Goal: Navigation & Orientation: Find specific page/section

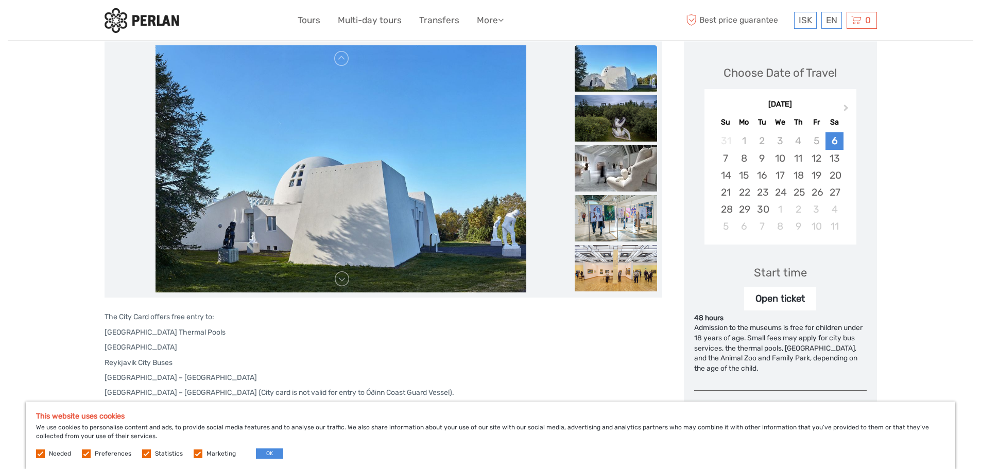
scroll to position [142, 0]
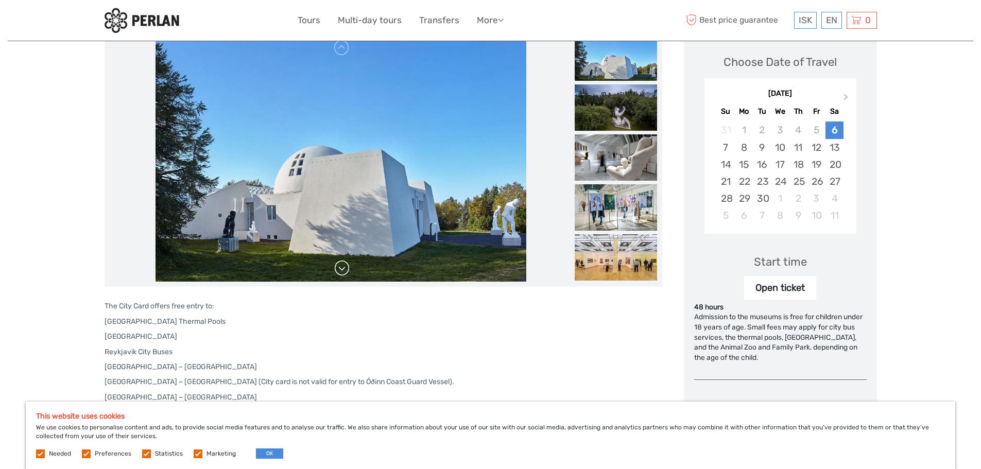
click at [341, 267] on link at bounding box center [342, 268] width 16 height 16
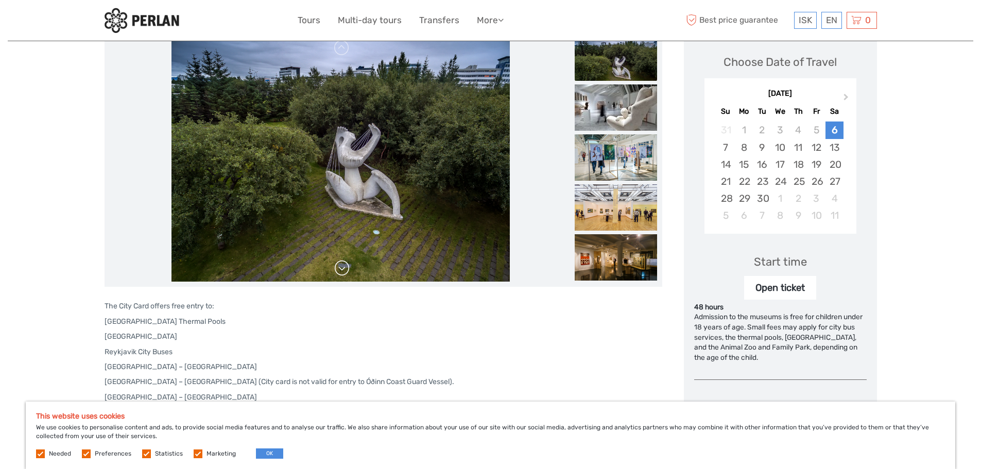
click at [339, 268] on link at bounding box center [342, 268] width 16 height 16
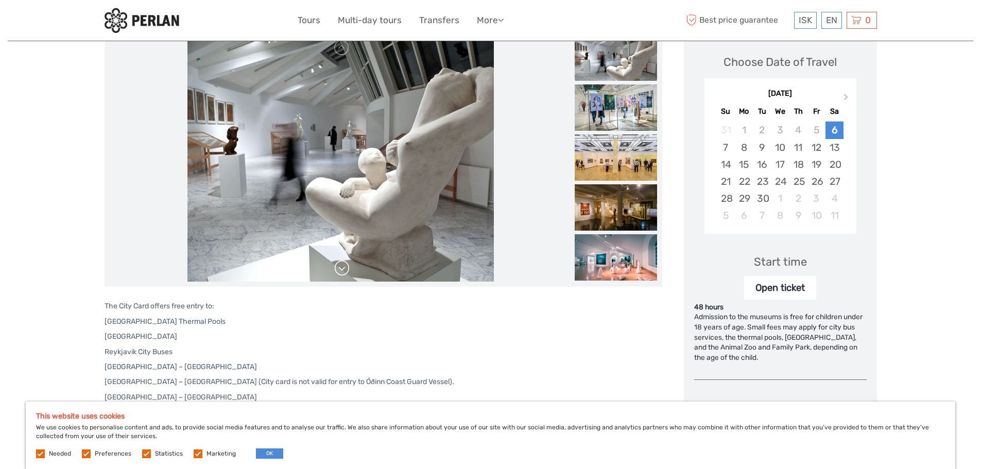
scroll to position [154, 0]
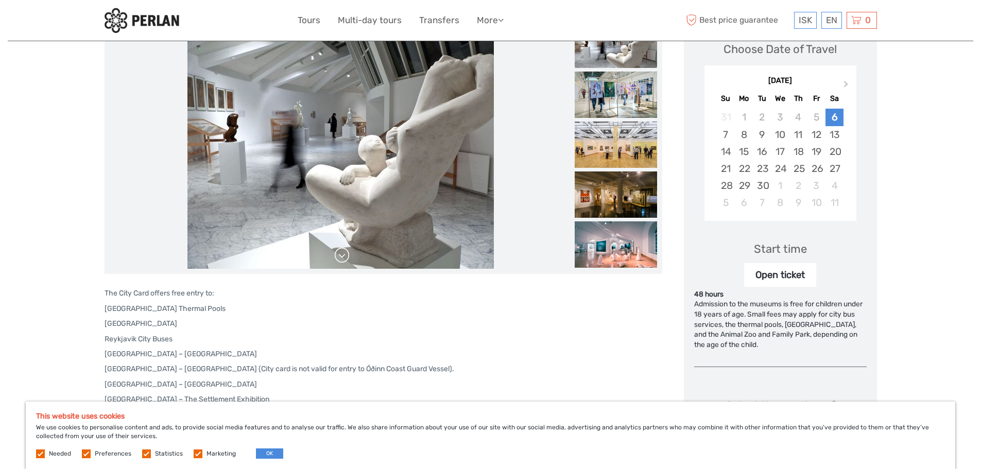
click at [339, 258] on link at bounding box center [342, 255] width 16 height 16
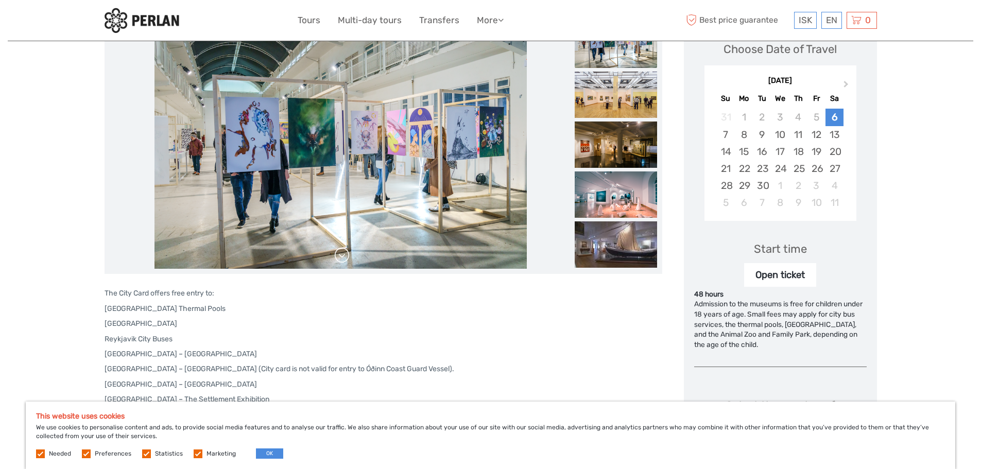
click at [340, 256] on link at bounding box center [342, 255] width 16 height 16
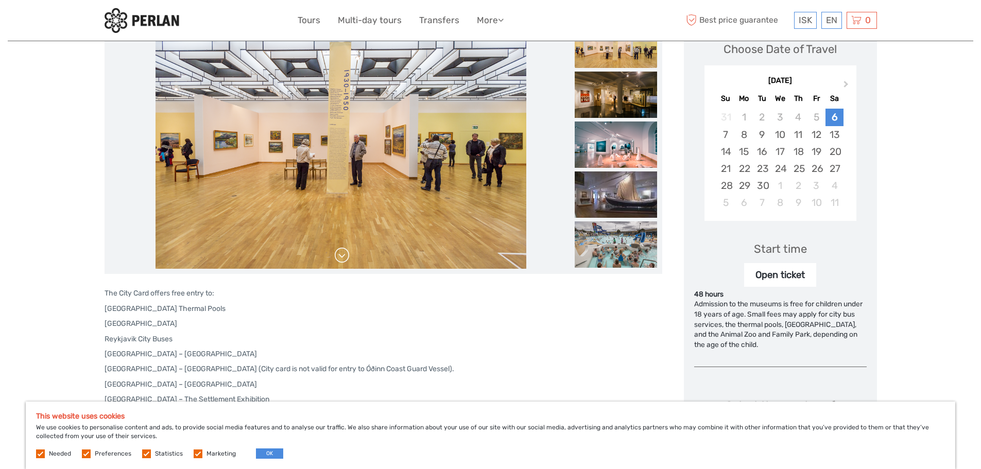
click at [341, 256] on link at bounding box center [342, 255] width 16 height 16
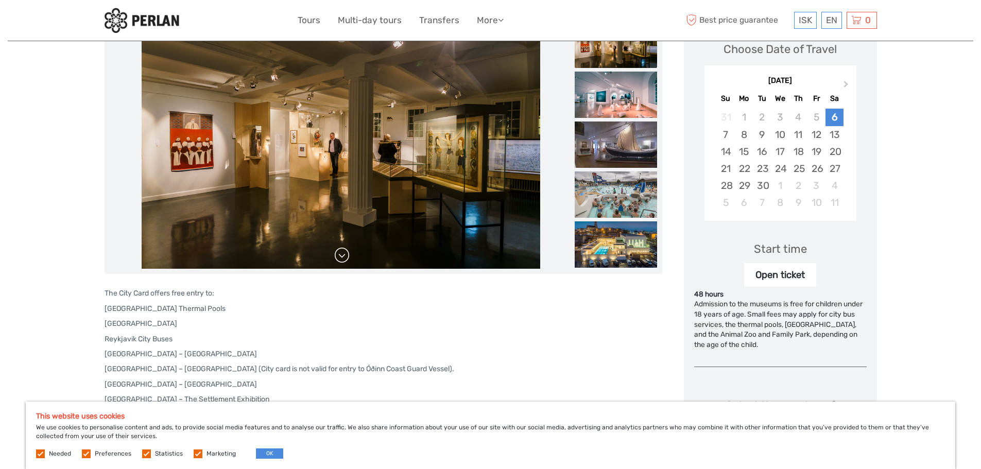
click at [341, 256] on link at bounding box center [342, 255] width 16 height 16
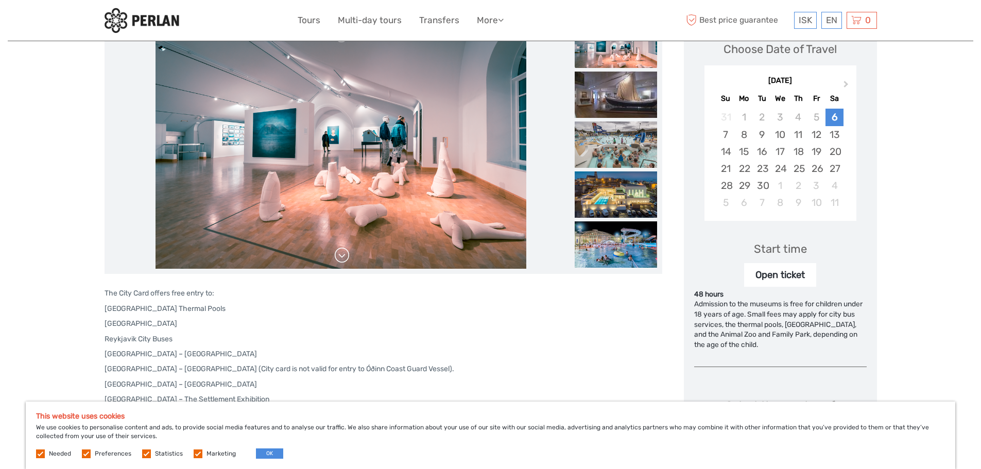
click at [341, 256] on link at bounding box center [342, 255] width 16 height 16
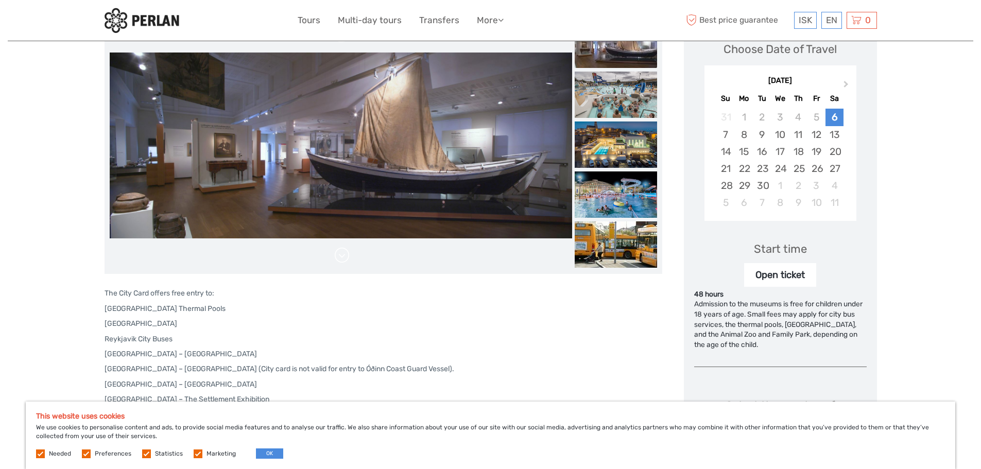
click at [341, 256] on link at bounding box center [342, 255] width 16 height 16
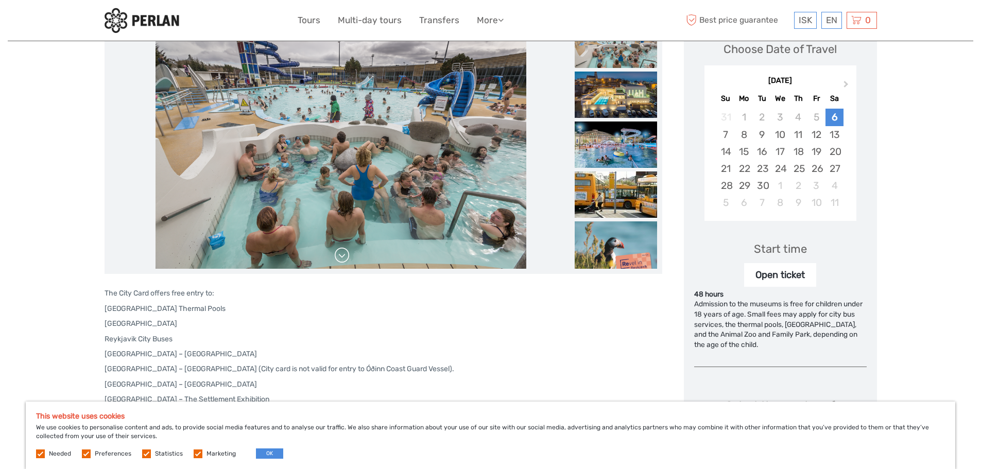
click at [341, 256] on link at bounding box center [342, 255] width 16 height 16
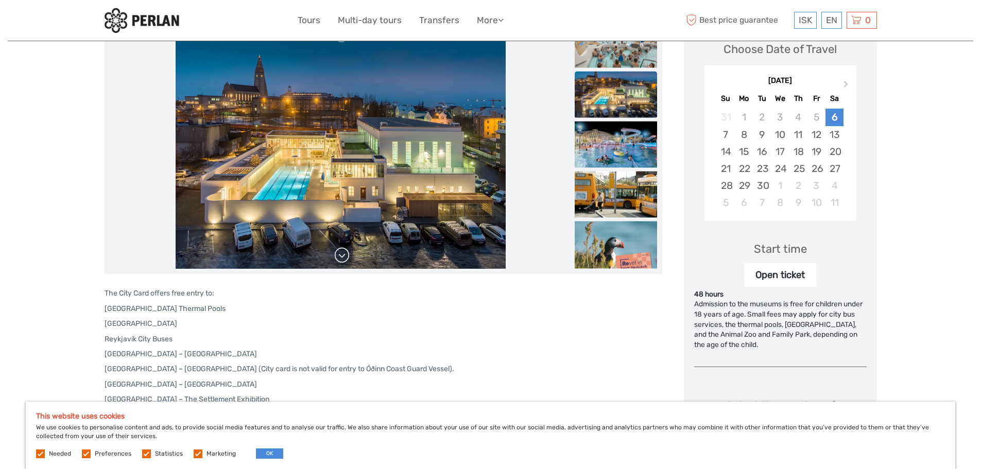
click at [341, 256] on link at bounding box center [342, 255] width 16 height 16
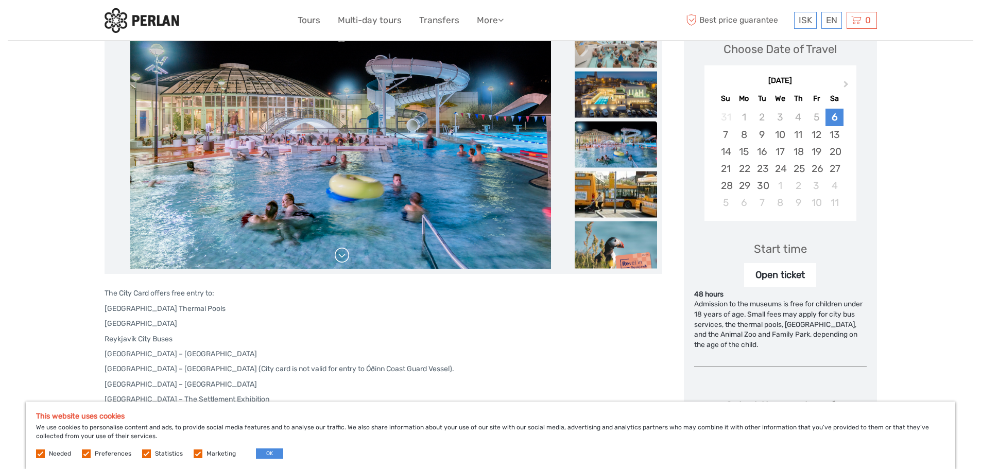
click at [341, 256] on link at bounding box center [342, 255] width 16 height 16
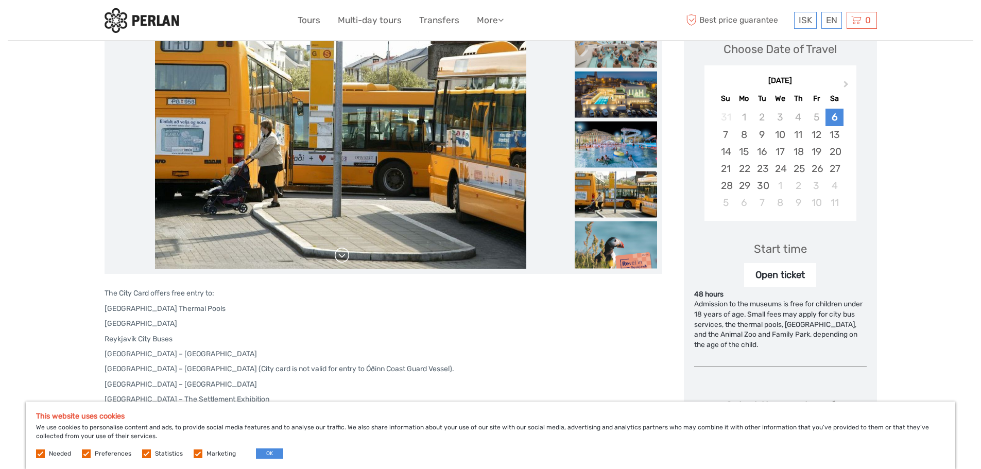
click at [341, 256] on link at bounding box center [342, 255] width 16 height 16
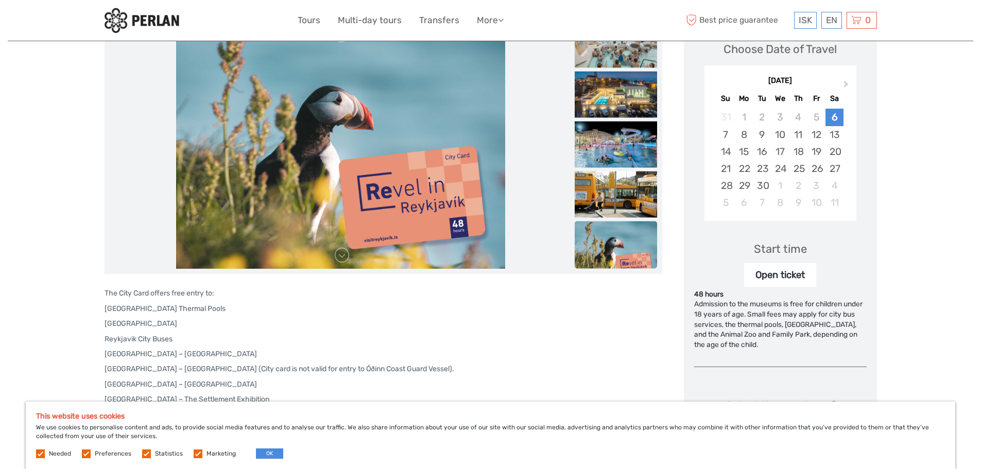
click at [340, 256] on link at bounding box center [342, 255] width 16 height 16
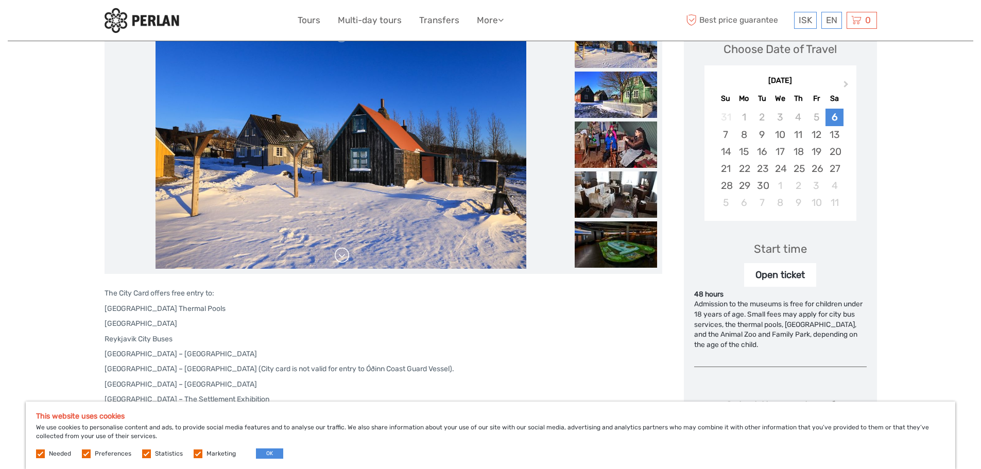
click at [340, 258] on link at bounding box center [342, 255] width 16 height 16
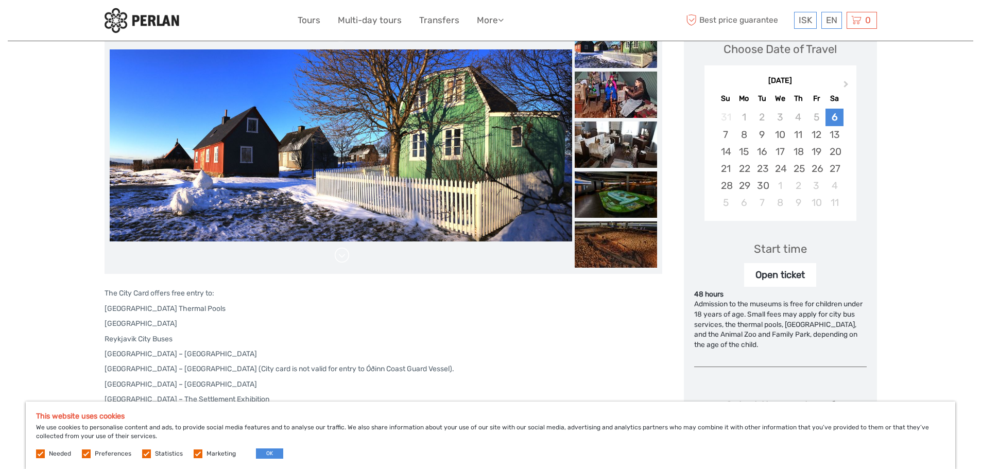
click at [341, 258] on link at bounding box center [342, 255] width 16 height 16
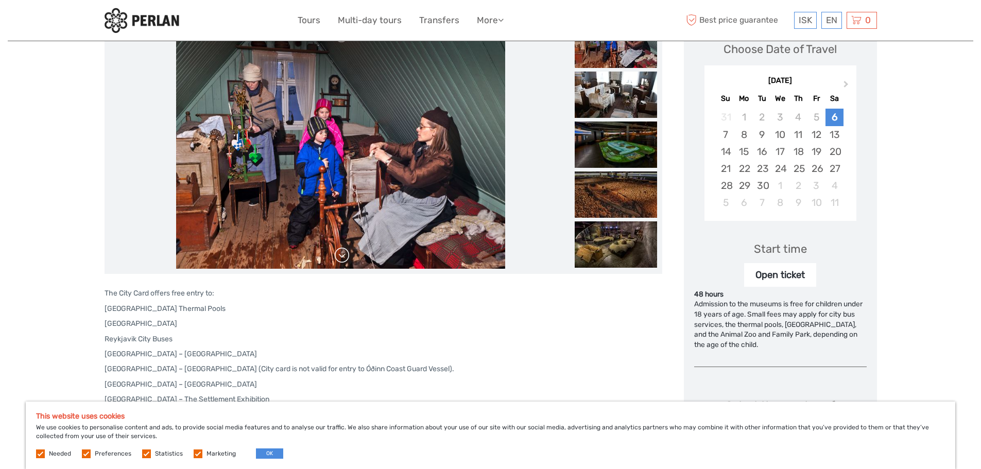
click at [340, 258] on link at bounding box center [342, 255] width 16 height 16
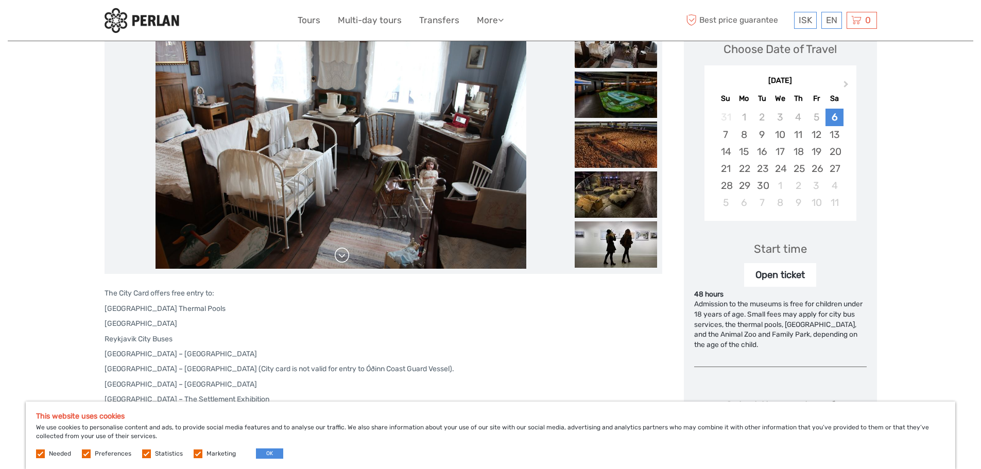
click at [340, 258] on link at bounding box center [342, 255] width 16 height 16
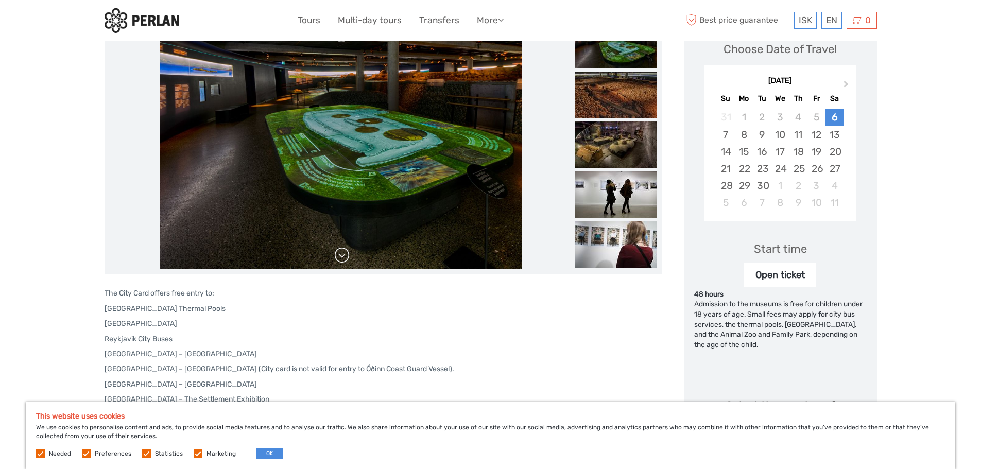
click at [340, 258] on link at bounding box center [342, 255] width 16 height 16
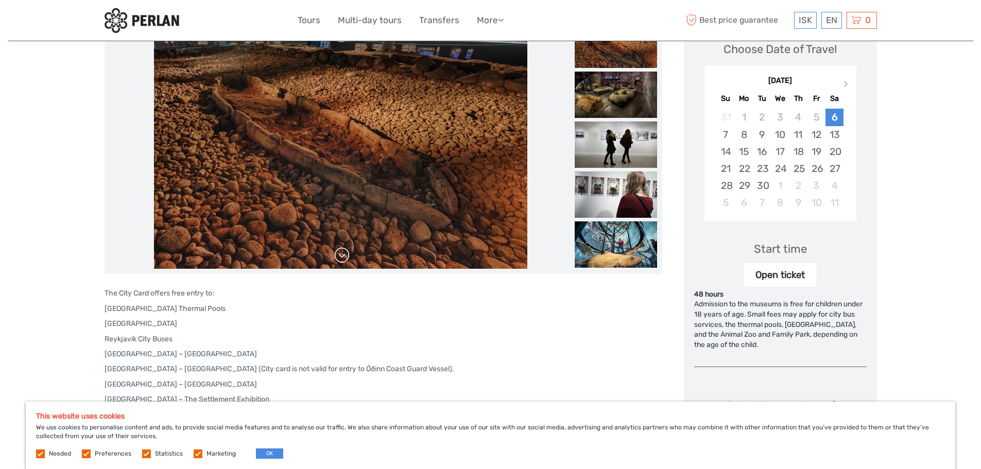
click at [340, 258] on link at bounding box center [342, 255] width 16 height 16
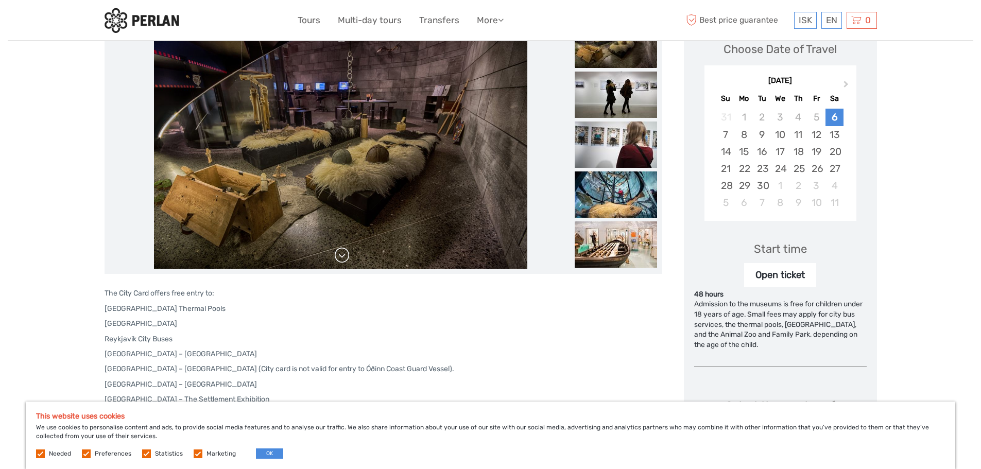
click at [340, 258] on link at bounding box center [342, 255] width 16 height 16
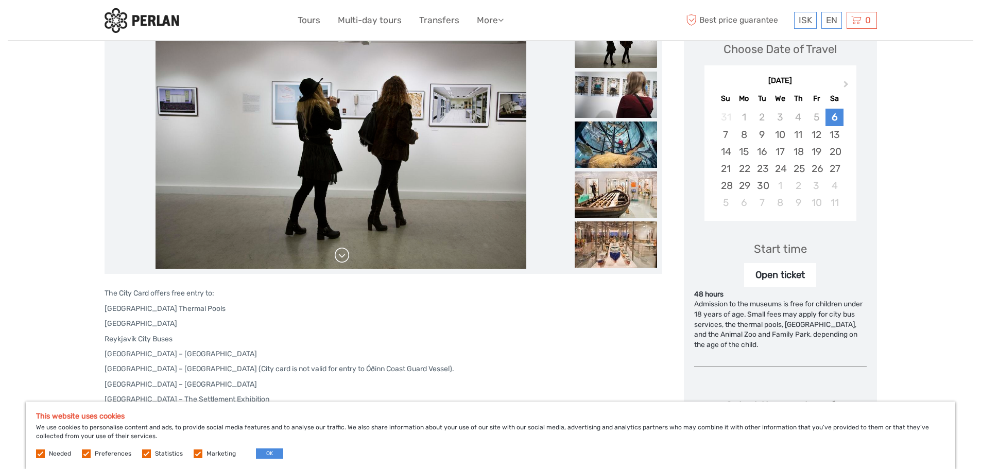
click at [340, 258] on link at bounding box center [342, 255] width 16 height 16
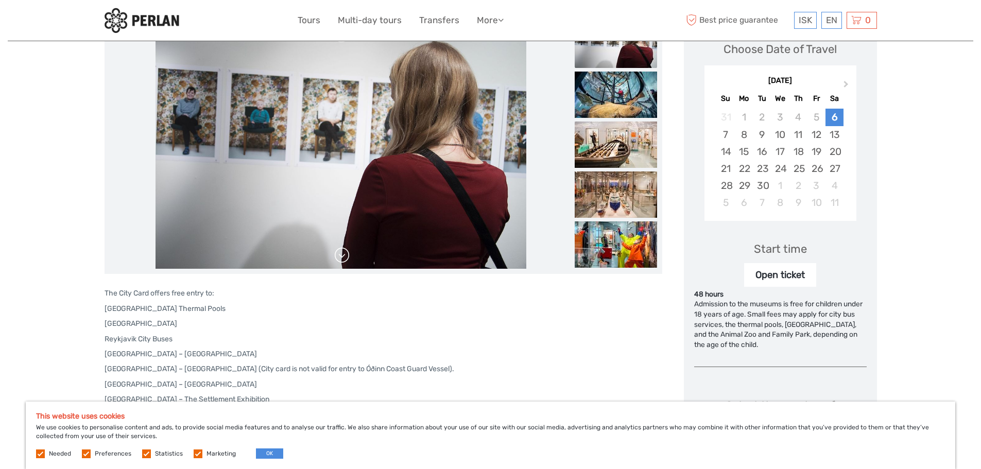
click at [340, 258] on link at bounding box center [342, 255] width 16 height 16
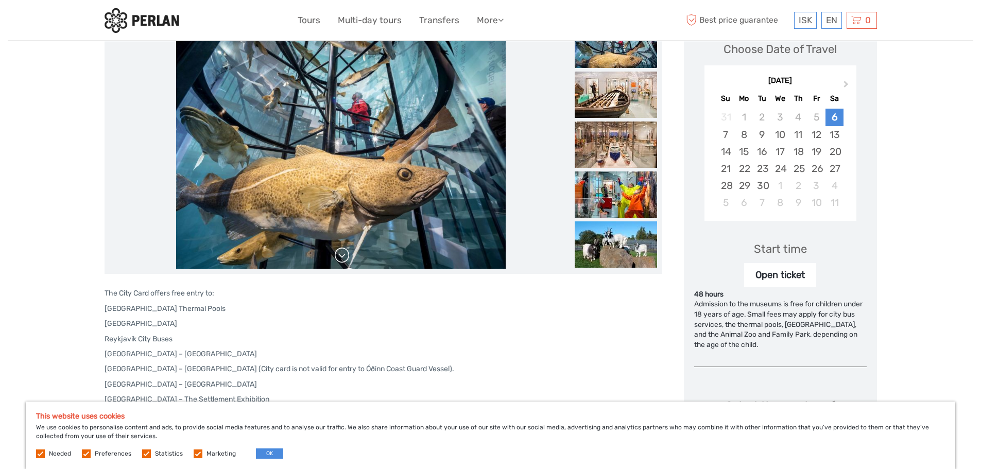
click at [340, 258] on link at bounding box center [342, 255] width 16 height 16
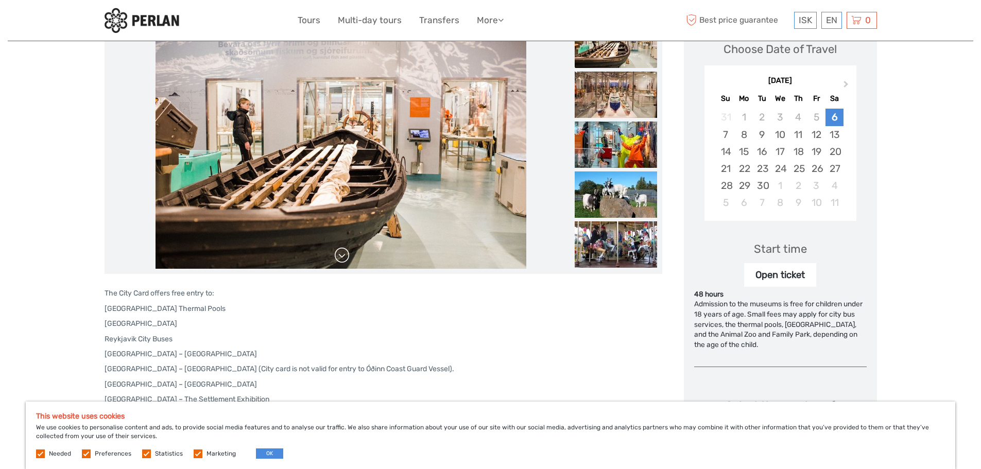
click at [340, 258] on link at bounding box center [342, 255] width 16 height 16
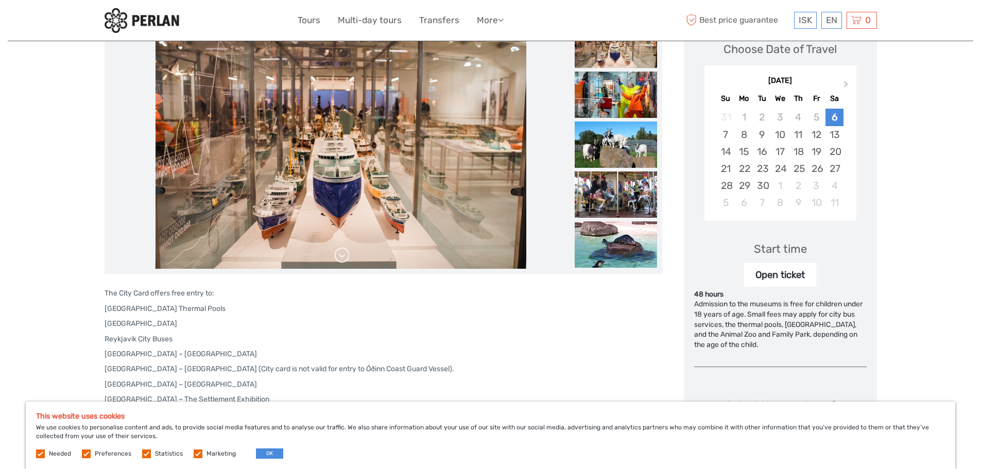
click at [340, 258] on link at bounding box center [342, 255] width 16 height 16
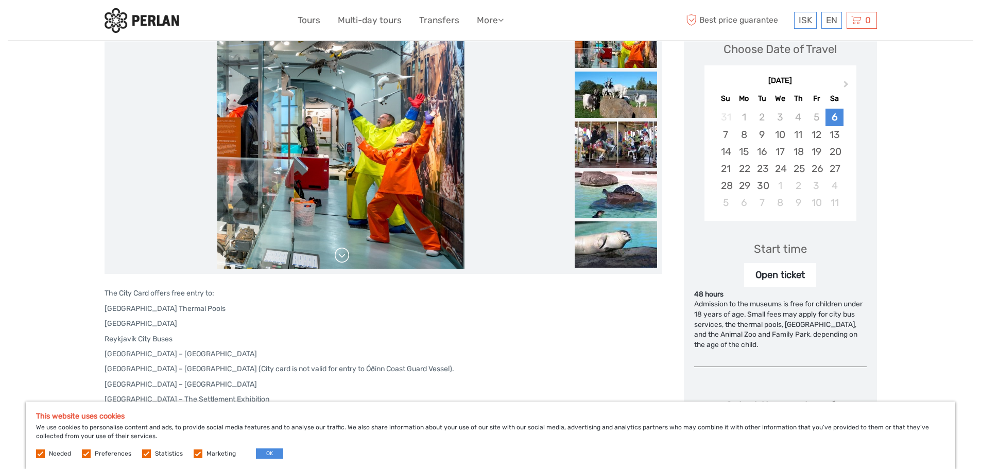
click at [340, 258] on link at bounding box center [342, 255] width 16 height 16
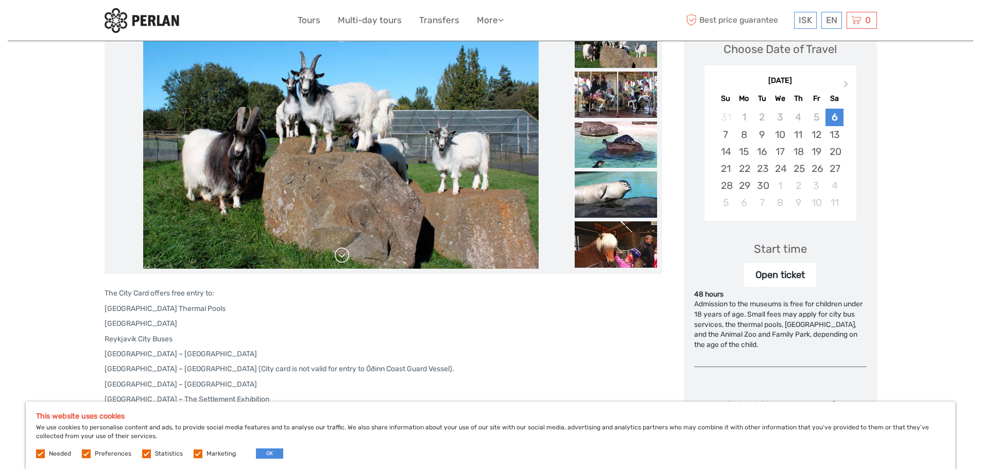
click at [340, 258] on link at bounding box center [342, 255] width 16 height 16
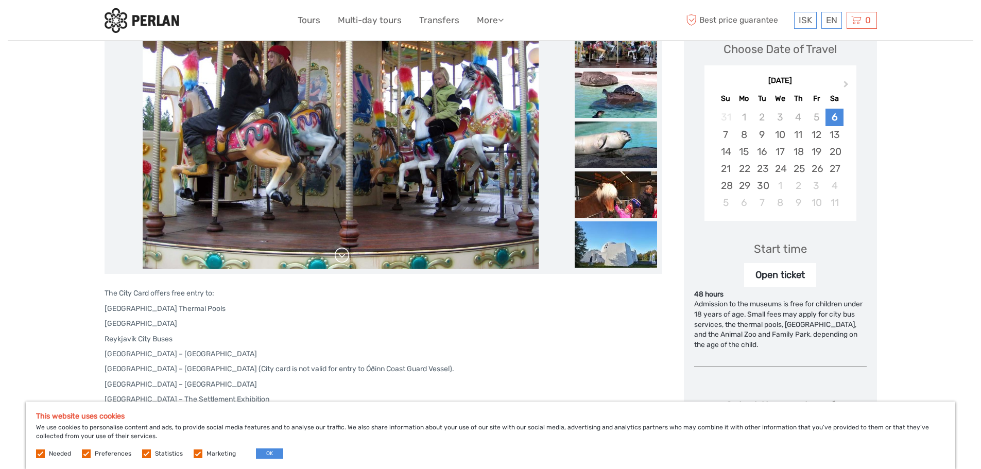
click at [340, 258] on link at bounding box center [342, 255] width 16 height 16
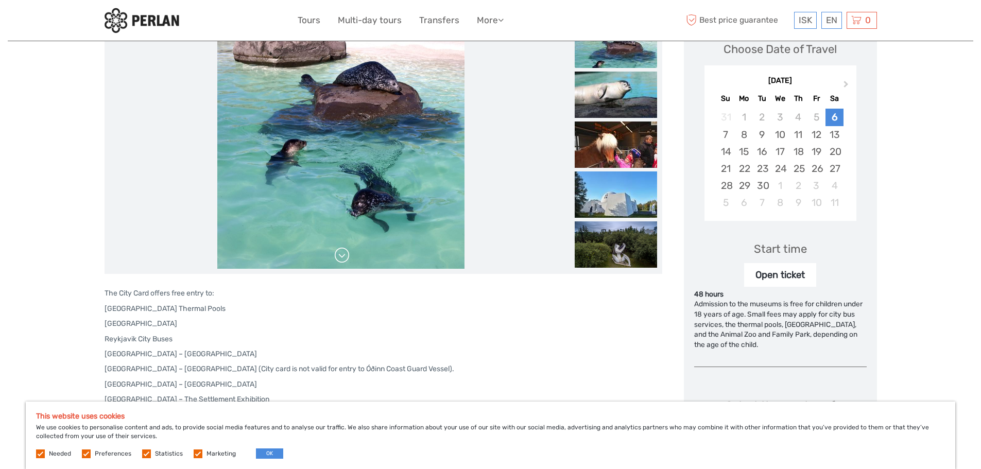
click at [340, 258] on link at bounding box center [342, 255] width 16 height 16
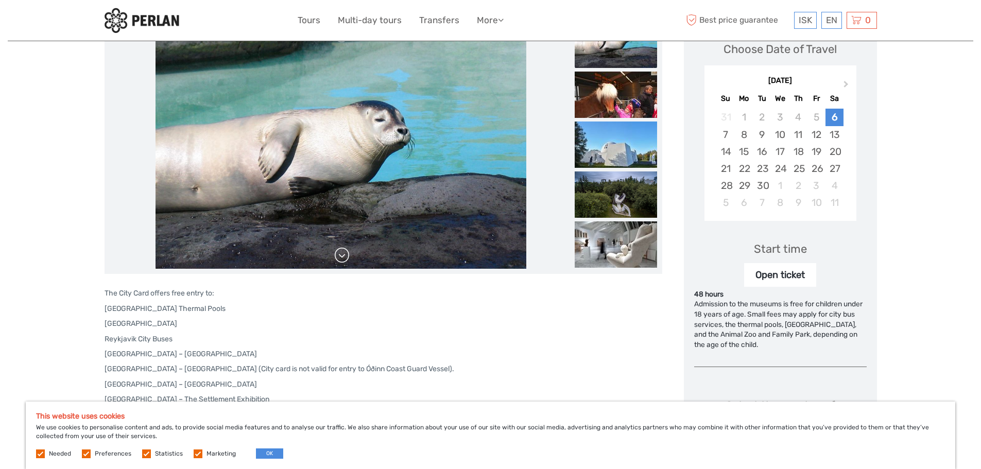
click at [340, 258] on link at bounding box center [342, 255] width 16 height 16
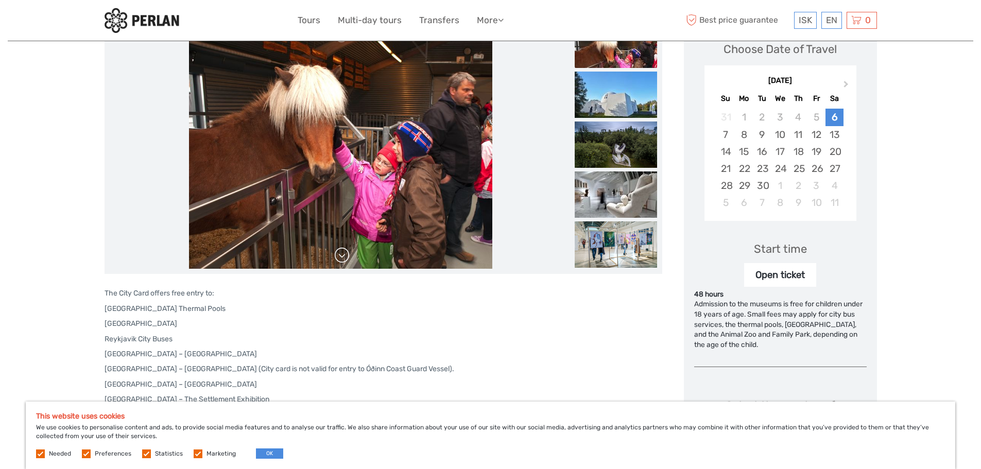
click at [340, 258] on link at bounding box center [342, 255] width 16 height 16
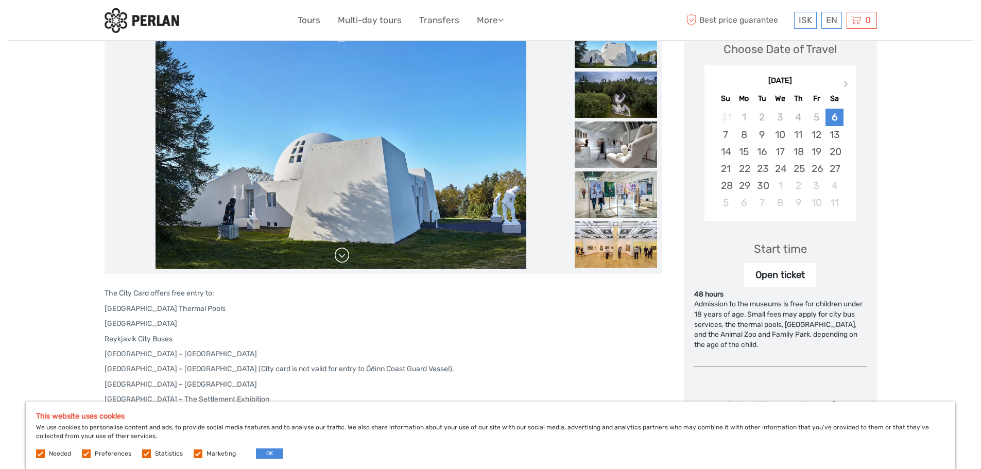
click at [340, 258] on link at bounding box center [342, 255] width 16 height 16
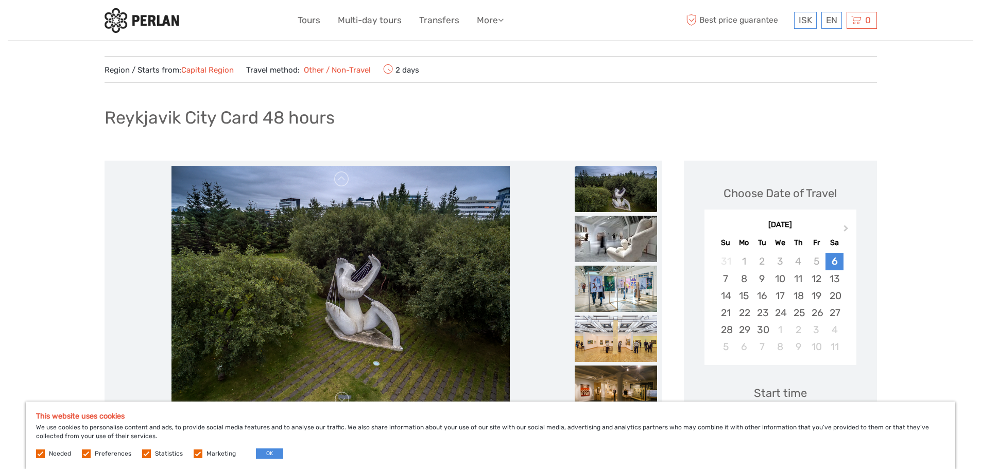
scroll to position [0, 0]
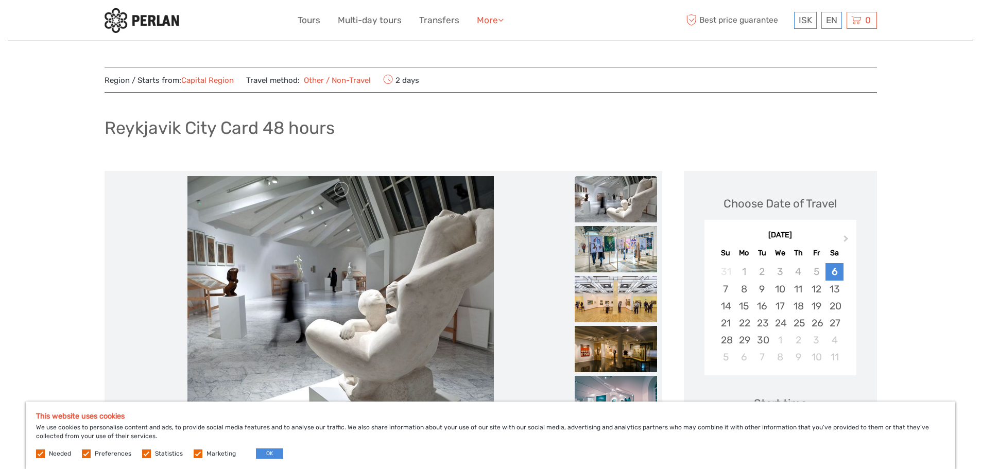
click at [486, 16] on link "More" at bounding box center [490, 20] width 27 height 15
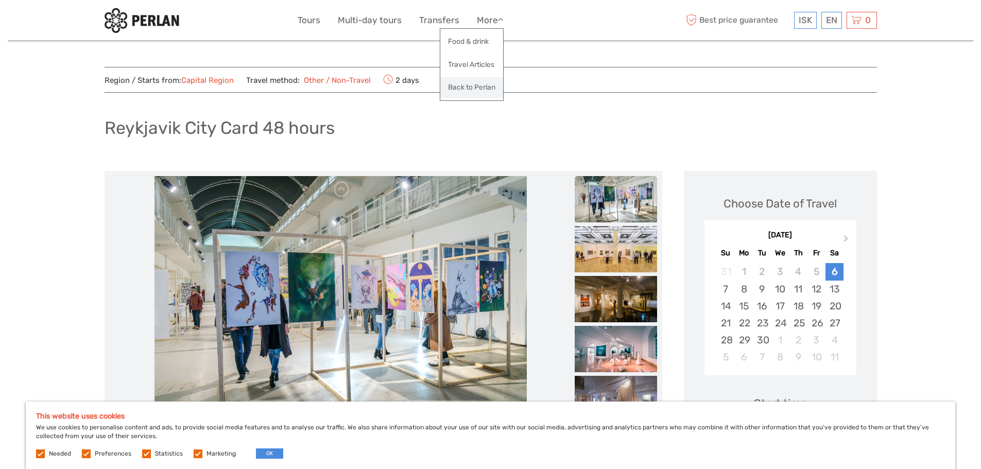
click at [474, 88] on link "Back to Perlan" at bounding box center [471, 87] width 63 height 20
